Goal: Find specific page/section: Find specific page/section

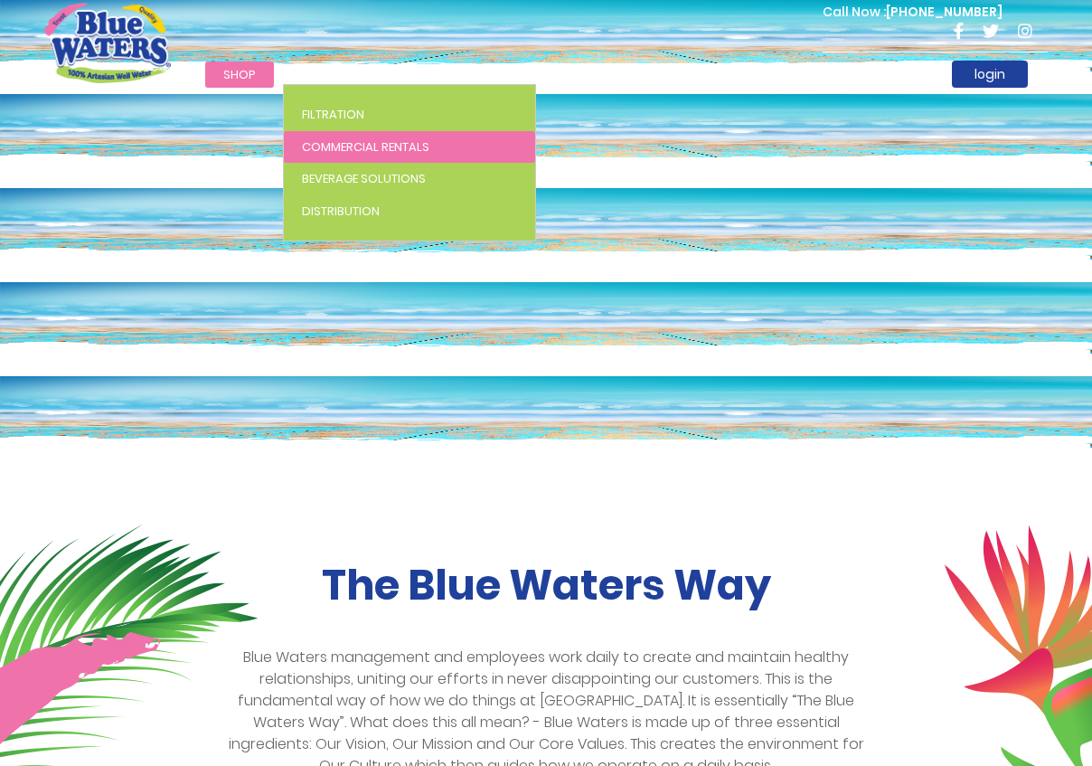
click at [353, 146] on span "Commercial Rentals" at bounding box center [365, 146] width 127 height 17
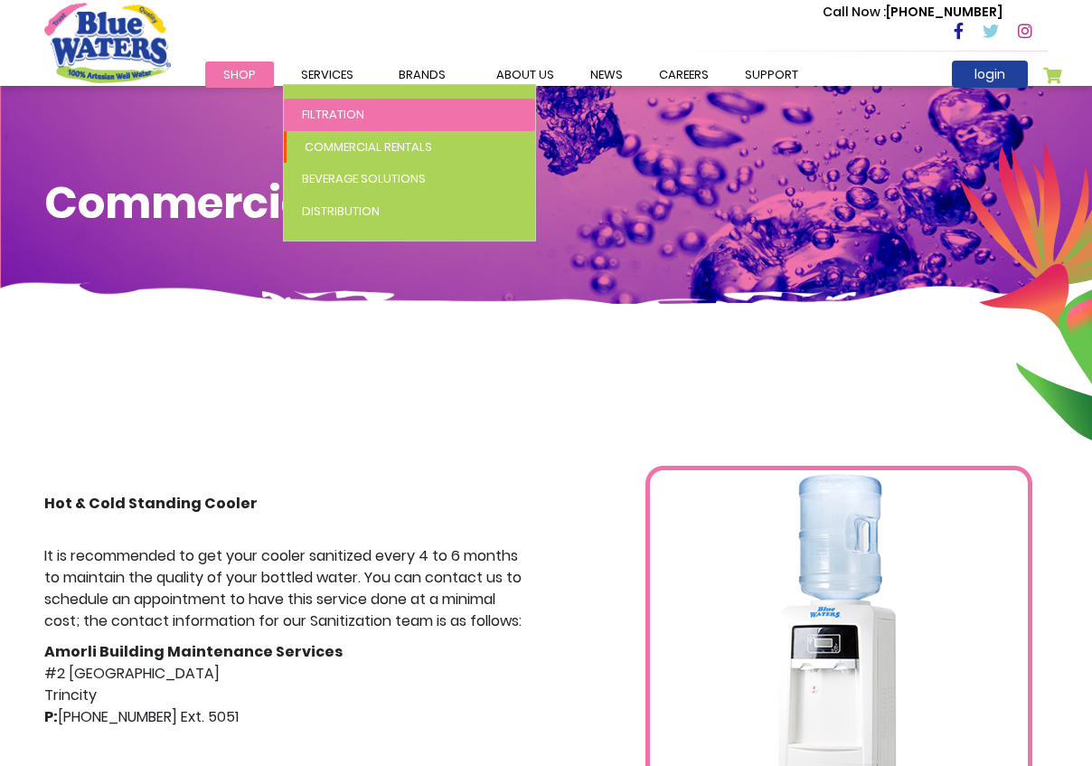
click at [332, 115] on span "Filtration" at bounding box center [333, 114] width 62 height 17
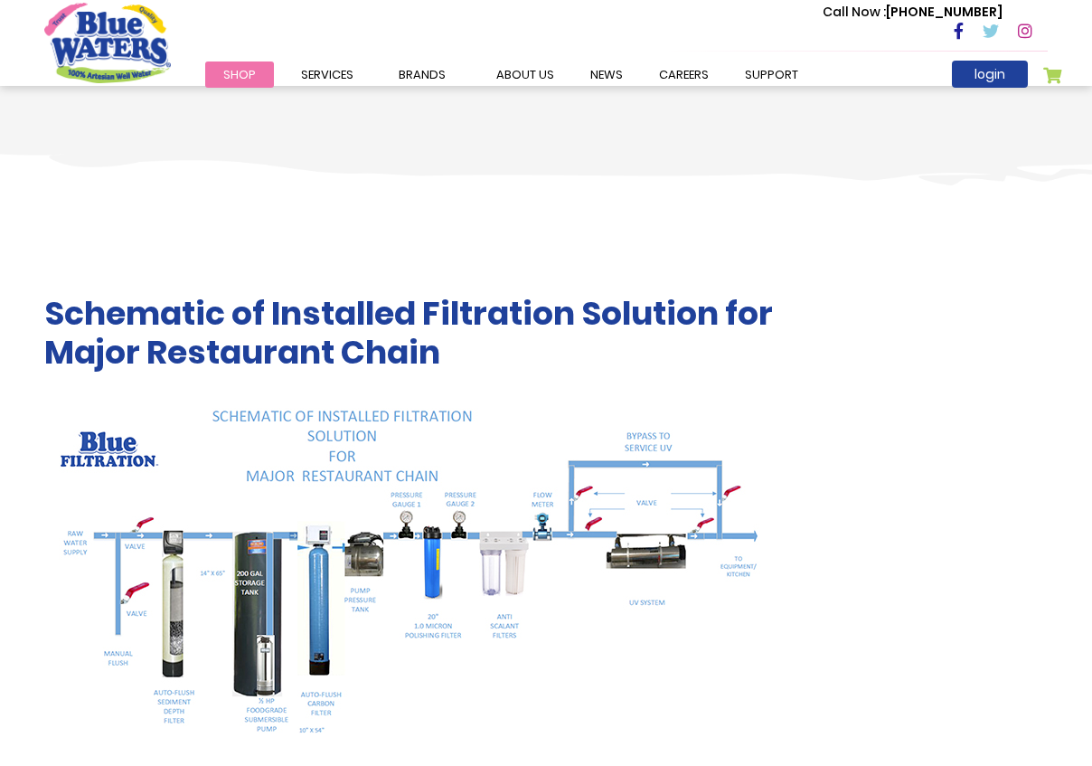
scroll to position [2782, 0]
